Goal: Information Seeking & Learning: Learn about a topic

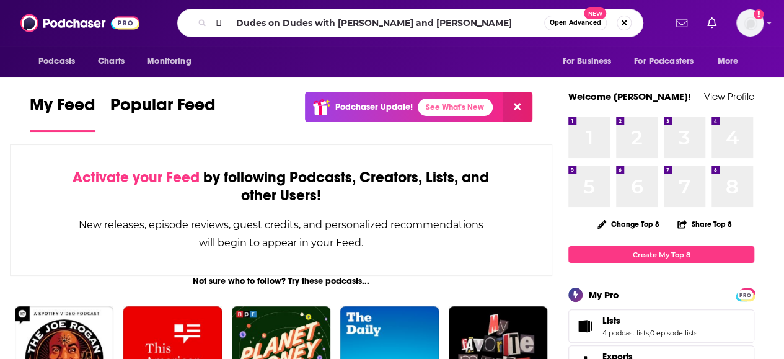
drag, startPoint x: 231, startPoint y: 25, endPoint x: 183, endPoint y: 33, distance: 47.7
click at [183, 33] on div " Dudes on Dudes with [PERSON_NAME] and [PERSON_NAME] Open Advanced New" at bounding box center [410, 23] width 466 height 29
type input "Dudes on Dudes with [PERSON_NAME] and [PERSON_NAME]"
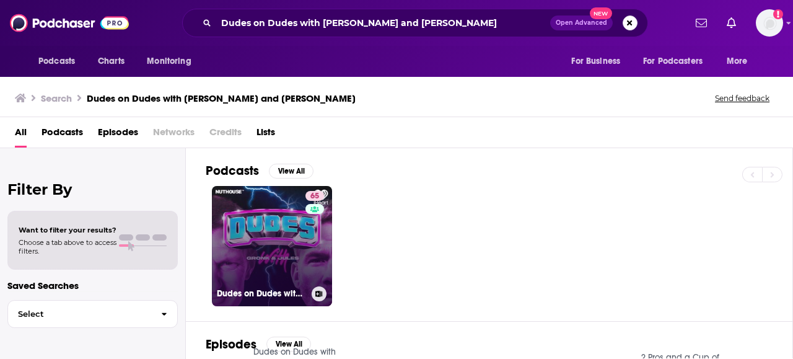
click at [269, 231] on link "65 Dudes on Dudes with [PERSON_NAME] and [PERSON_NAME]" at bounding box center [272, 246] width 120 height 120
